Goal: Book appointment/travel/reservation

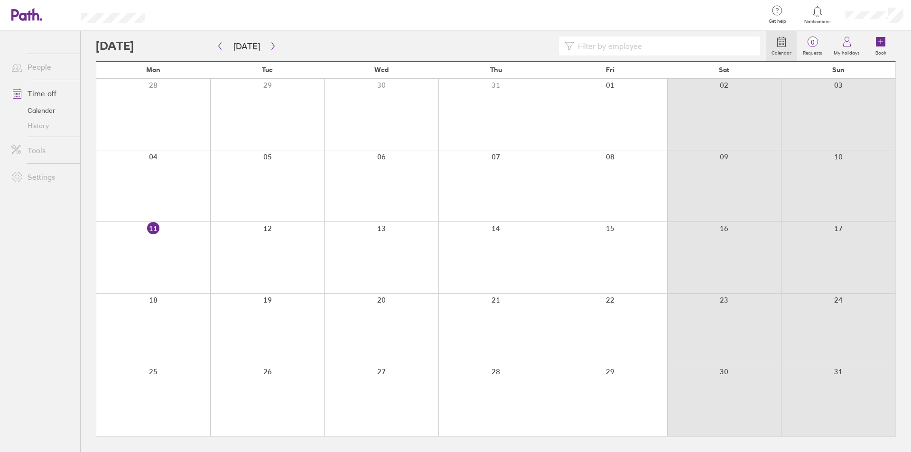
click at [254, 258] on div at bounding box center [267, 257] width 114 height 71
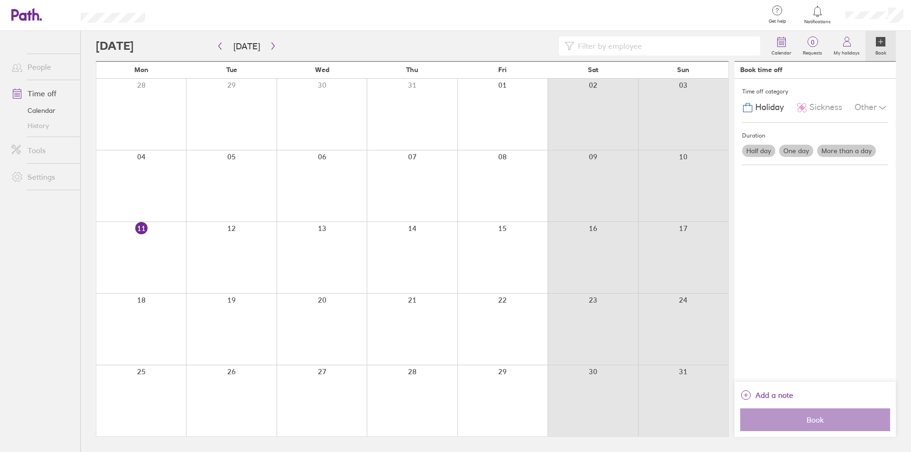
click at [254, 258] on div at bounding box center [231, 257] width 90 height 71
click at [762, 155] on label "Half day" at bounding box center [758, 151] width 33 height 12
click at [0, 0] on input "Half day" at bounding box center [0, 0] width 0 height 0
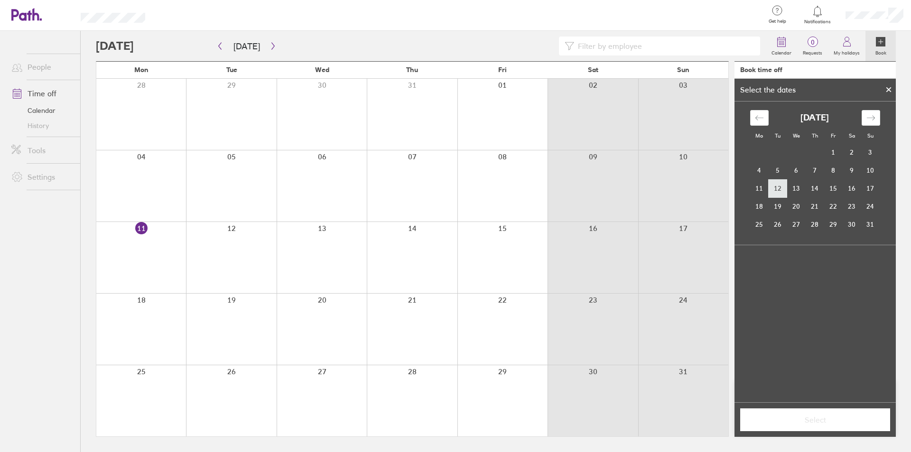
click at [771, 195] on td "12" at bounding box center [777, 188] width 18 height 18
click at [829, 313] on div "Mo Tu We Th Fr Sa Su [DATE] 1 2 3 4 5 6 7 8 9 10 11 12 13 14 15 16 17 18 19 20 …" at bounding box center [814, 252] width 161 height 301
click at [781, 187] on td "12" at bounding box center [777, 188] width 18 height 18
click at [820, 272] on div "[DATE]" at bounding box center [814, 270] width 149 height 10
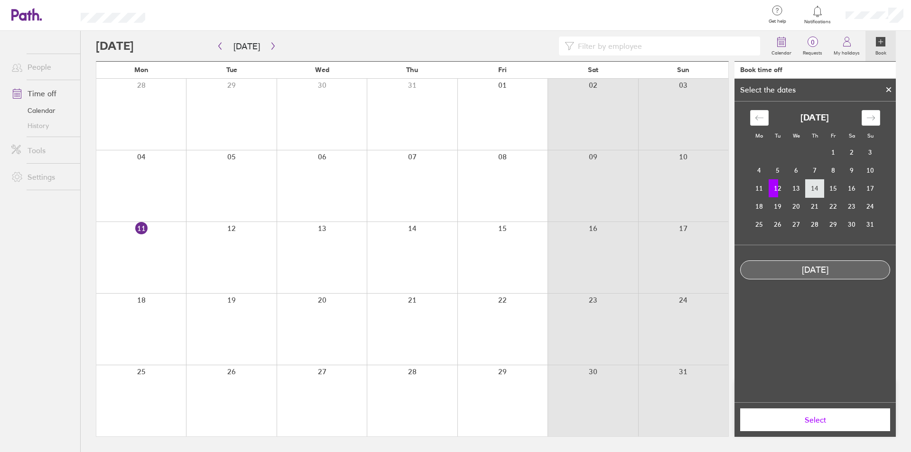
click at [807, 190] on td "14" at bounding box center [814, 188] width 18 height 18
click at [779, 190] on td "12" at bounding box center [777, 188] width 18 height 18
click at [826, 417] on span "Select" at bounding box center [815, 420] width 137 height 9
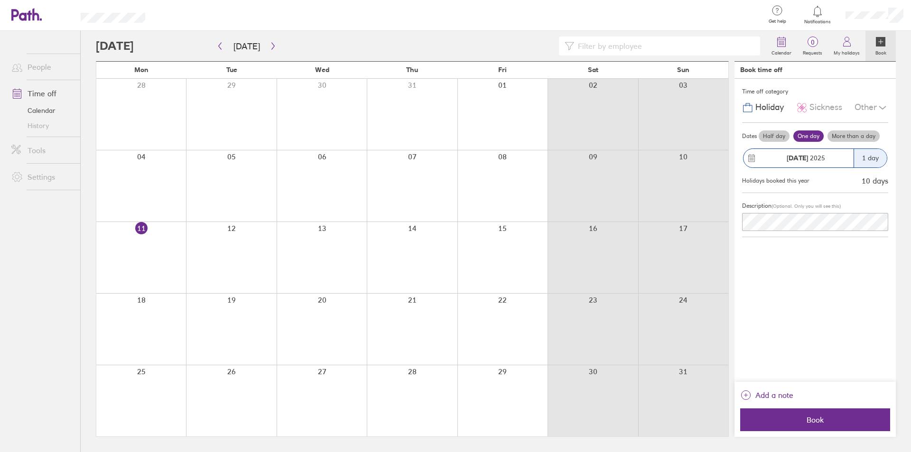
click at [757, 139] on div "Half day One day More than a day" at bounding box center [822, 136] width 131 height 15
click at [776, 134] on label "Half day" at bounding box center [773, 135] width 31 height 11
click at [0, 0] on input "Half day" at bounding box center [0, 0] width 0 height 0
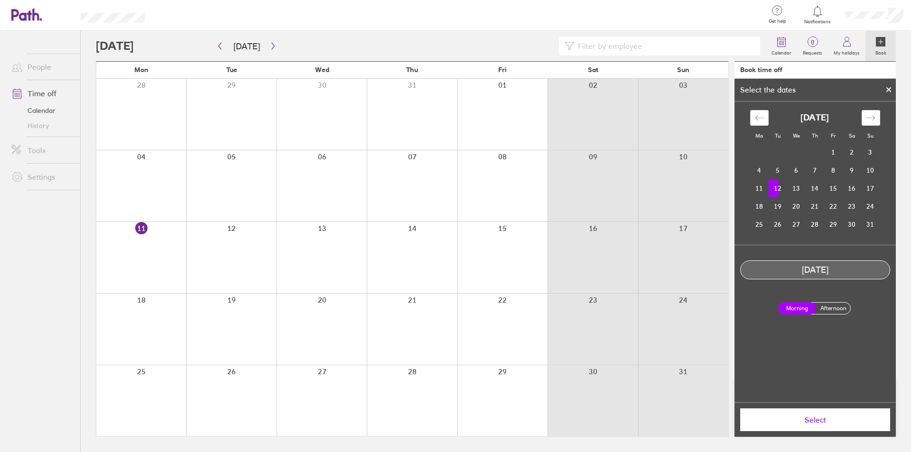
click at [822, 310] on label "Afternoon" at bounding box center [833, 308] width 38 height 11
click at [0, 0] on input "Afternoon" at bounding box center [0, 0] width 0 height 0
click at [825, 418] on span "Select" at bounding box center [815, 420] width 137 height 9
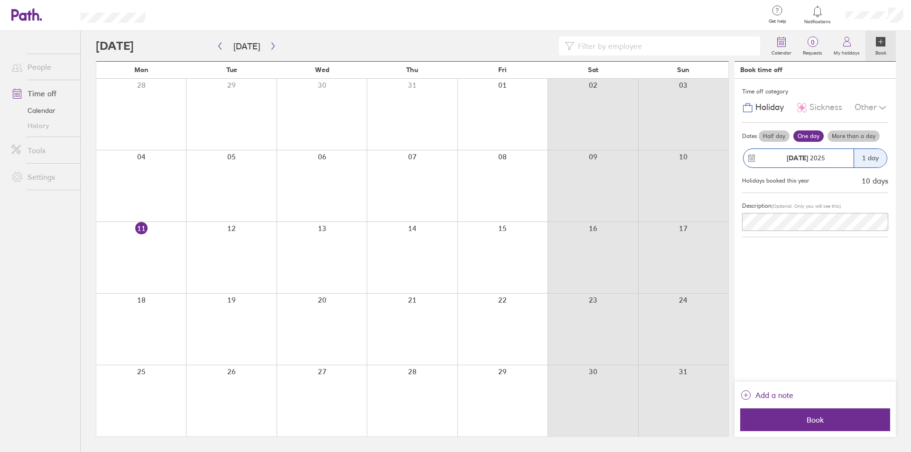
click at [775, 134] on label "Half day" at bounding box center [773, 135] width 31 height 11
click at [0, 0] on input "Half day" at bounding box center [0, 0] width 0 height 0
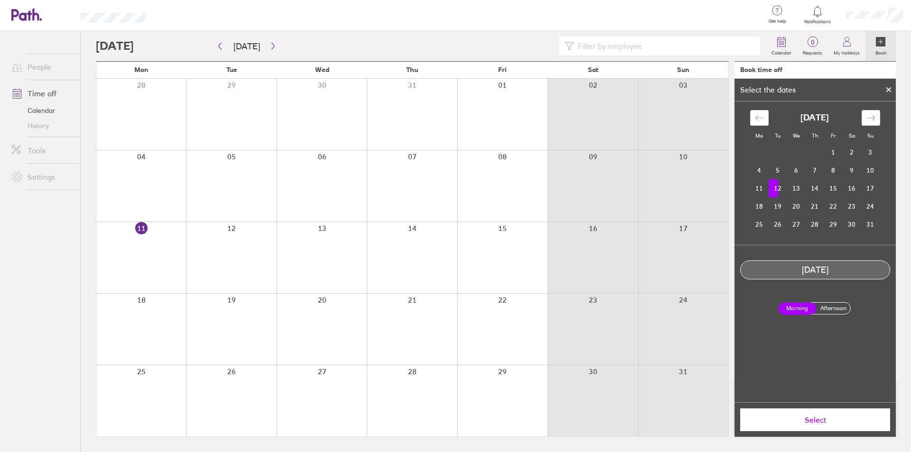
click at [837, 305] on label "Afternoon" at bounding box center [833, 308] width 38 height 11
click at [0, 0] on input "Afternoon" at bounding box center [0, 0] width 0 height 0
click at [837, 426] on button "Select" at bounding box center [815, 419] width 150 height 23
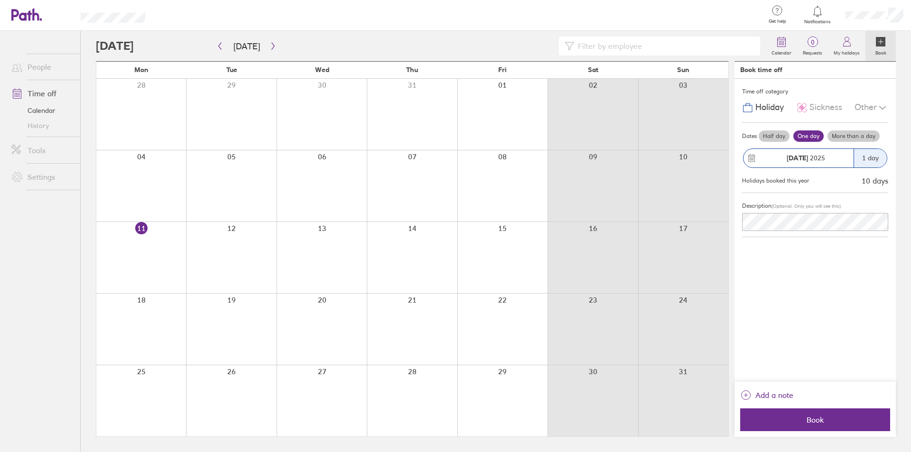
click at [767, 137] on label "Half day" at bounding box center [773, 135] width 31 height 11
click at [0, 0] on input "Half day" at bounding box center [0, 0] width 0 height 0
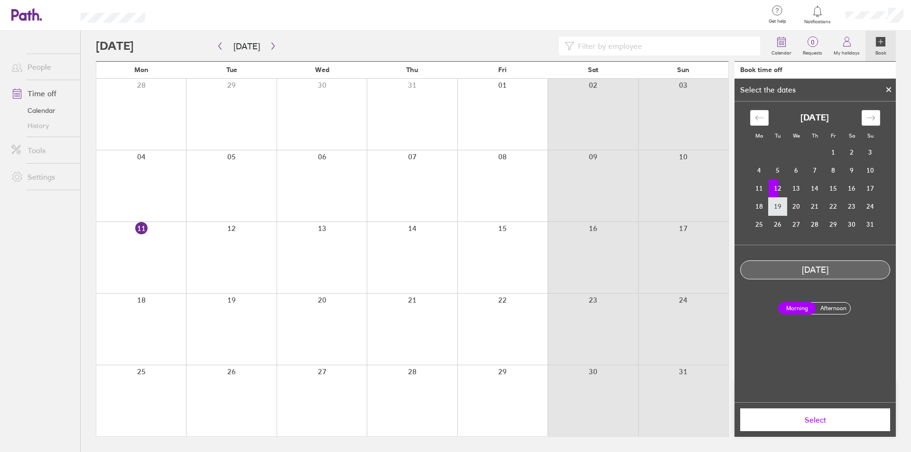
click at [780, 200] on td "19" at bounding box center [777, 206] width 18 height 18
click at [782, 192] on td "12" at bounding box center [777, 188] width 18 height 18
